Goal: Find contact information: Find contact information

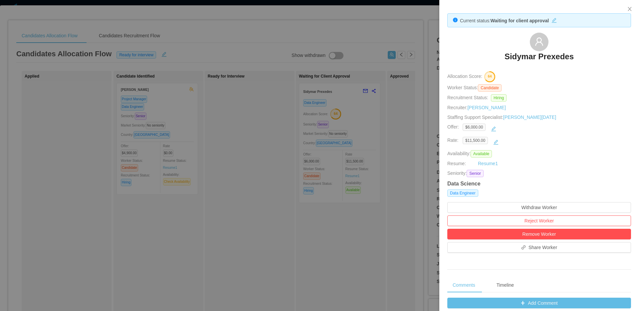
click at [360, 44] on div at bounding box center [319, 155] width 639 height 311
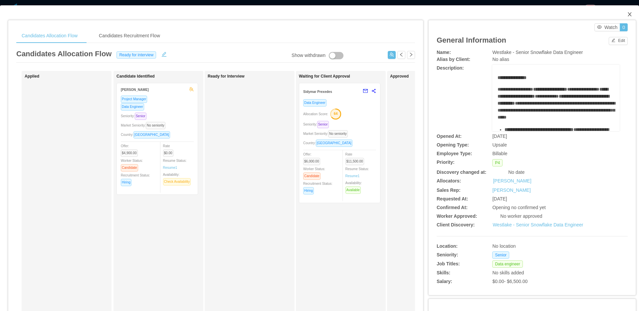
click at [628, 18] on span "Close" at bounding box center [629, 14] width 19 height 19
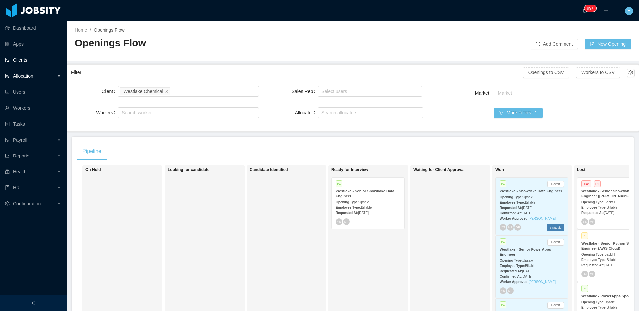
click at [25, 59] on link "Clients" at bounding box center [33, 59] width 56 height 13
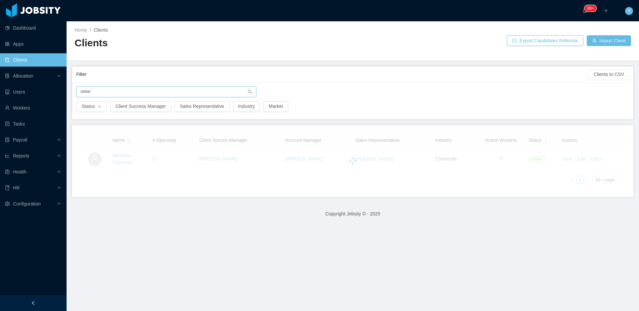
click at [122, 87] on input "text" at bounding box center [166, 91] width 180 height 11
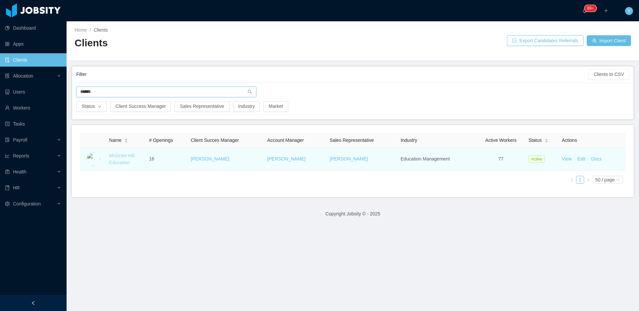
type input "******"
click at [126, 155] on link "McGraw-Hill Education" at bounding box center [121, 159] width 25 height 12
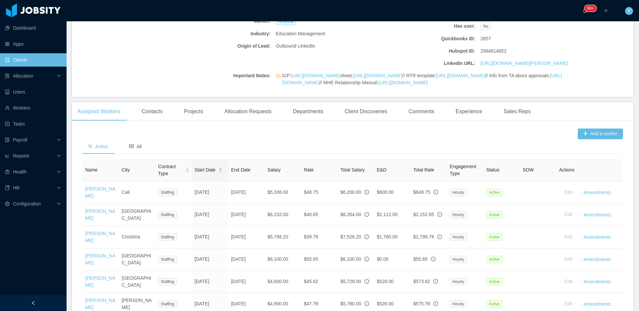
scroll to position [823, 0]
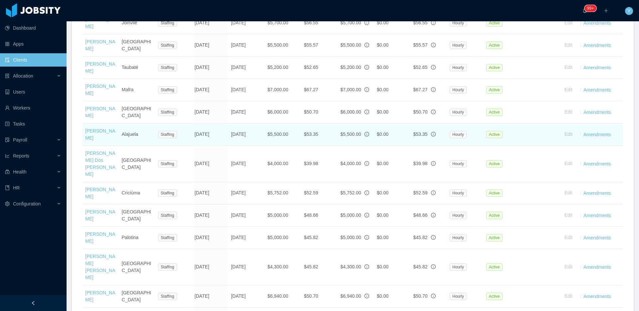
click at [94, 146] on td "[PERSON_NAME]" at bounding box center [100, 134] width 37 height 22
copy link "[PERSON_NAME]"
